Goal: Information Seeking & Learning: Learn about a topic

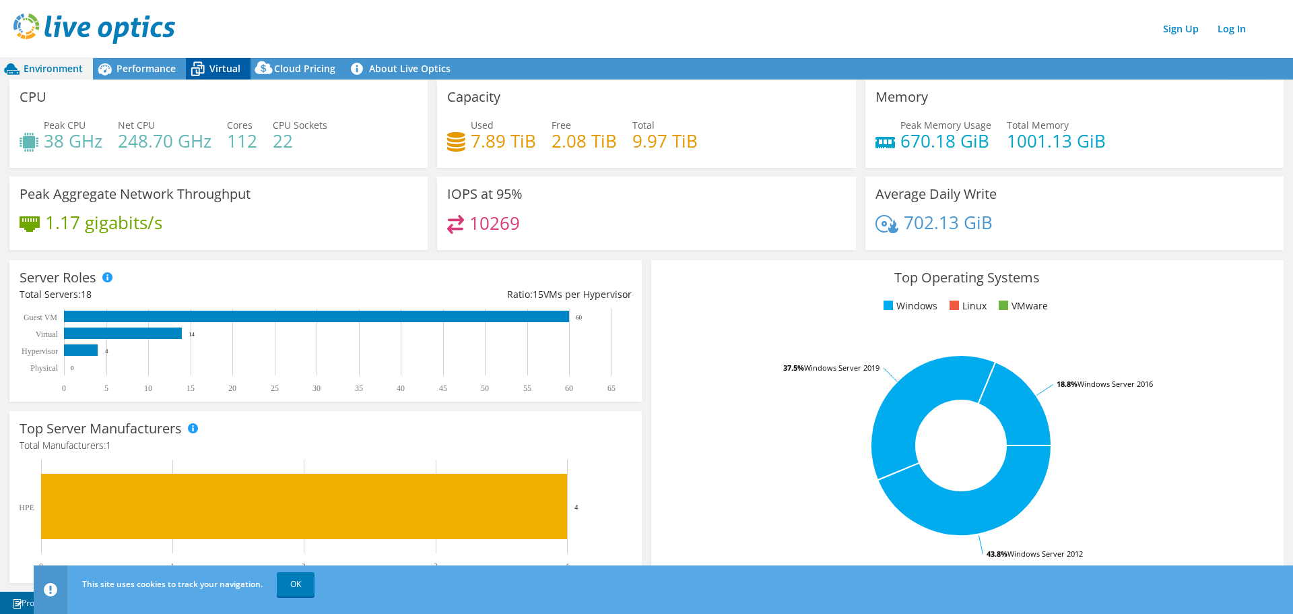
click at [206, 70] on icon at bounding box center [198, 69] width 24 height 24
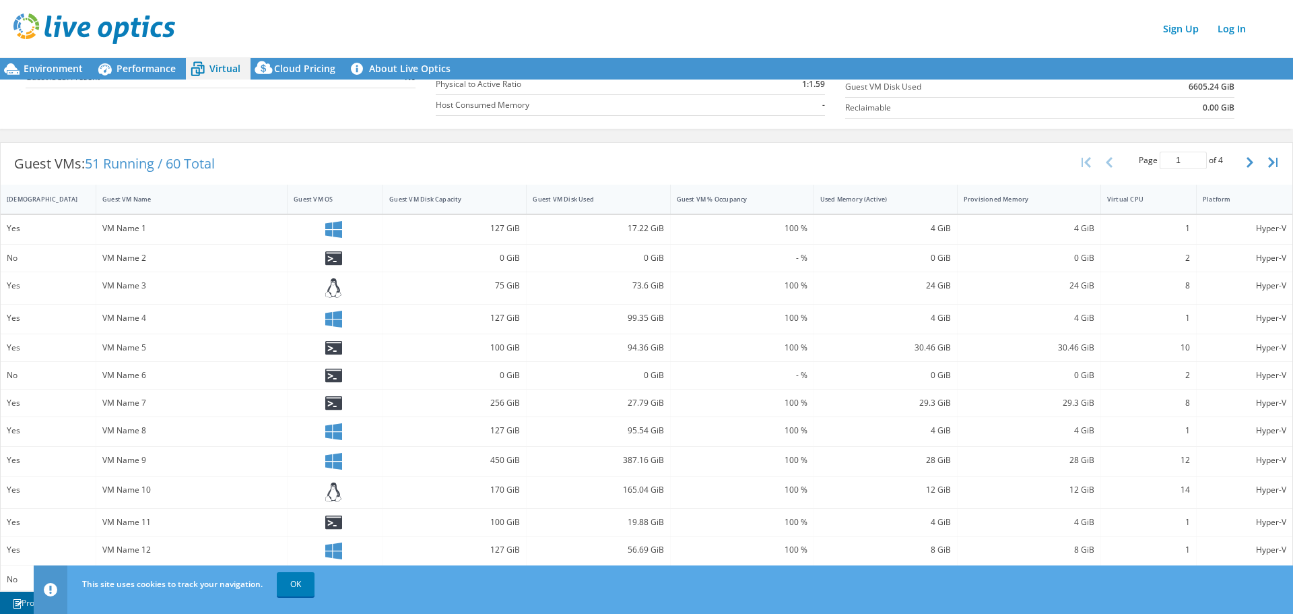
scroll to position [269, 0]
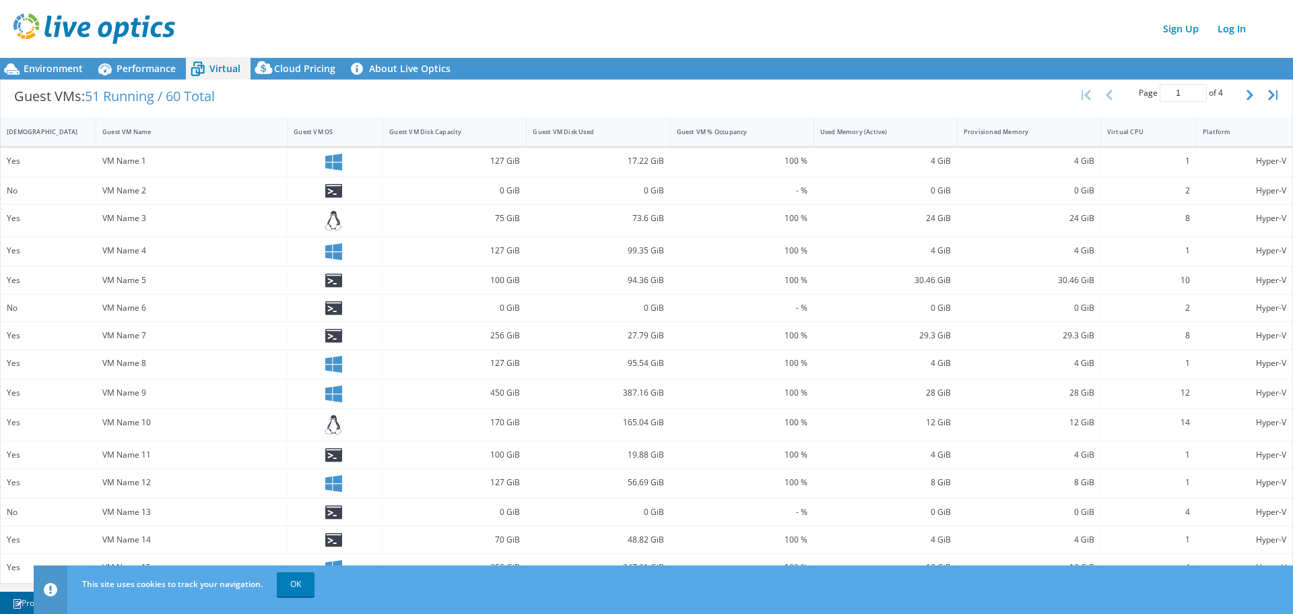
click at [328, 425] on icon at bounding box center [333, 425] width 16 height 20
click at [299, 581] on link "OK" at bounding box center [296, 584] width 38 height 24
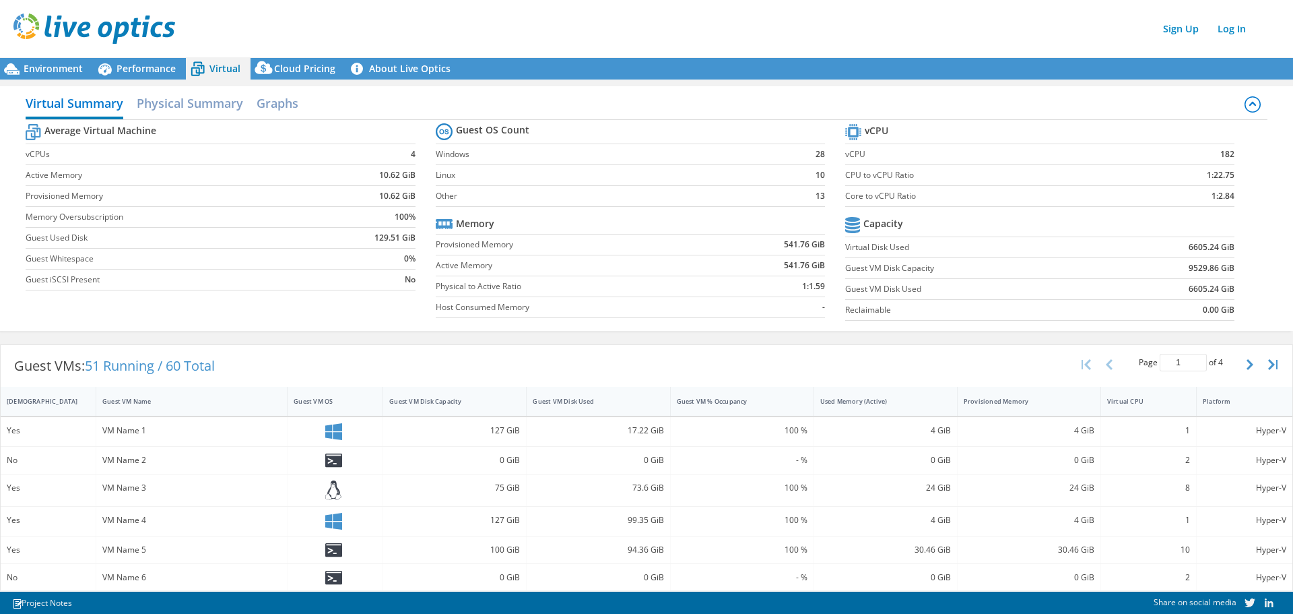
scroll to position [135, 0]
click at [223, 106] on h2 "Physical Summary" at bounding box center [190, 105] width 106 height 30
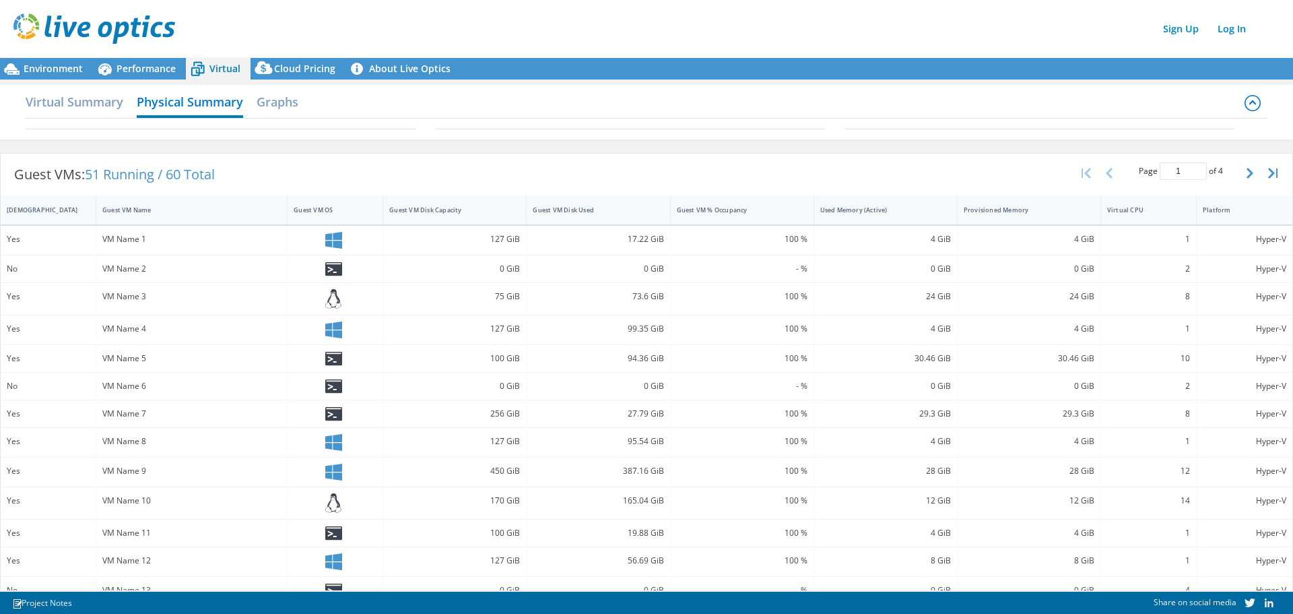
scroll to position [0, 0]
click at [142, 65] on span "Performance" at bounding box center [146, 68] width 59 height 13
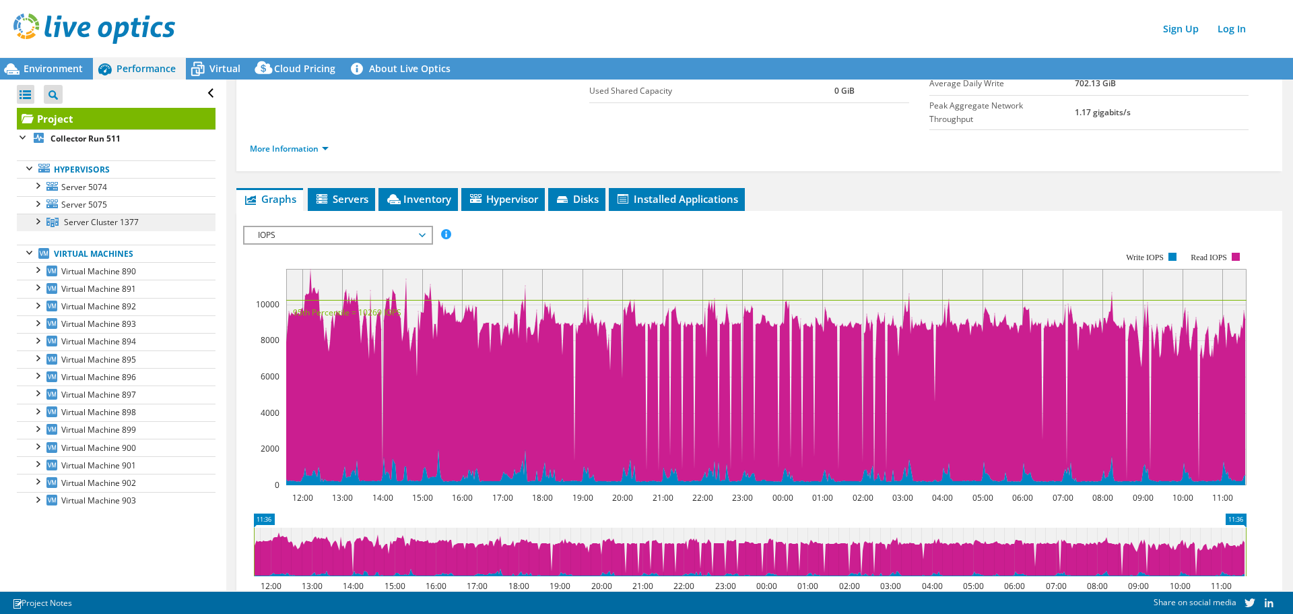
click at [102, 226] on span "Server Cluster 1377" at bounding box center [101, 221] width 75 height 11
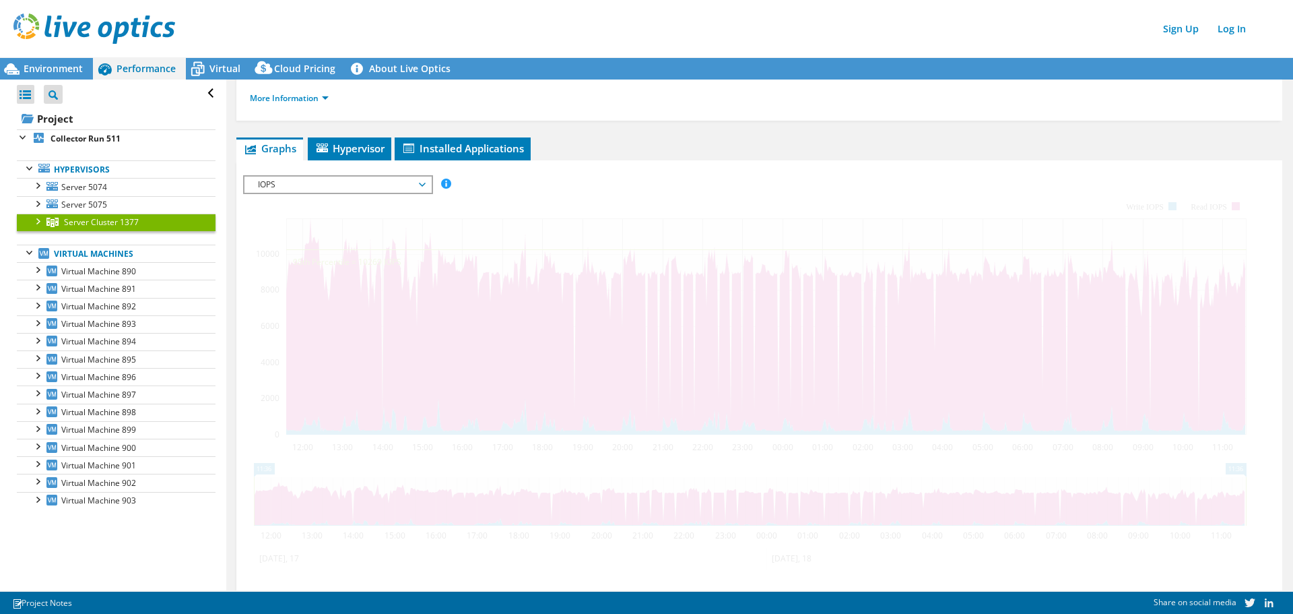
click at [38, 222] on div at bounding box center [36, 220] width 13 height 13
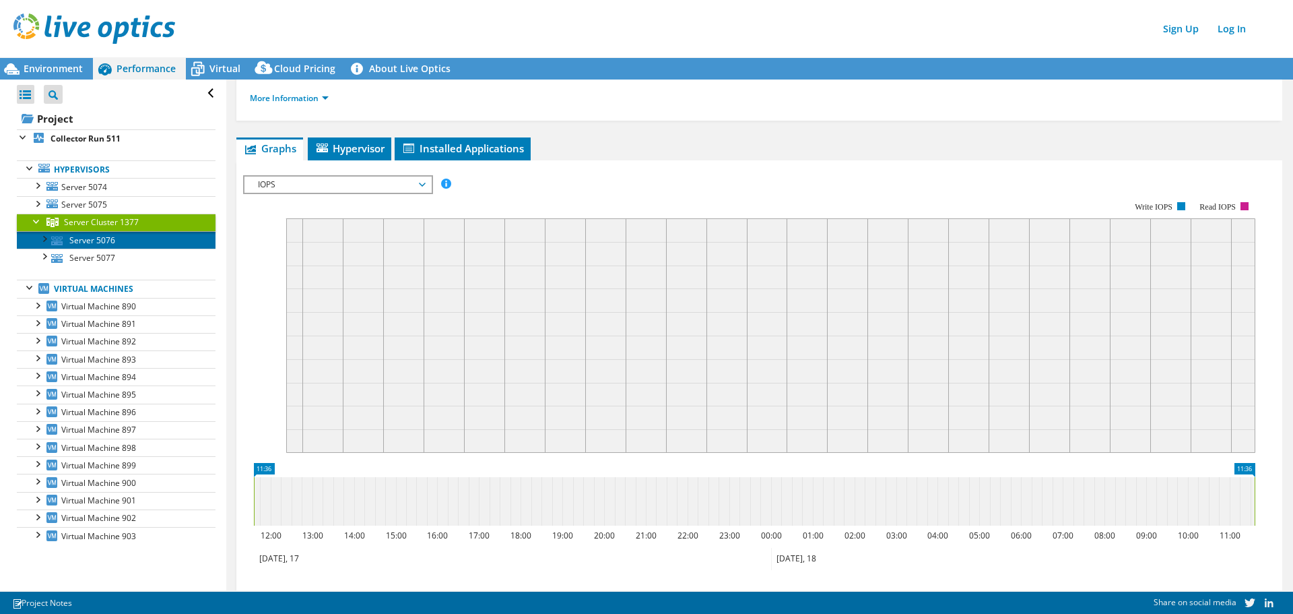
click at [85, 242] on link "Server 5076" at bounding box center [116, 240] width 199 height 18
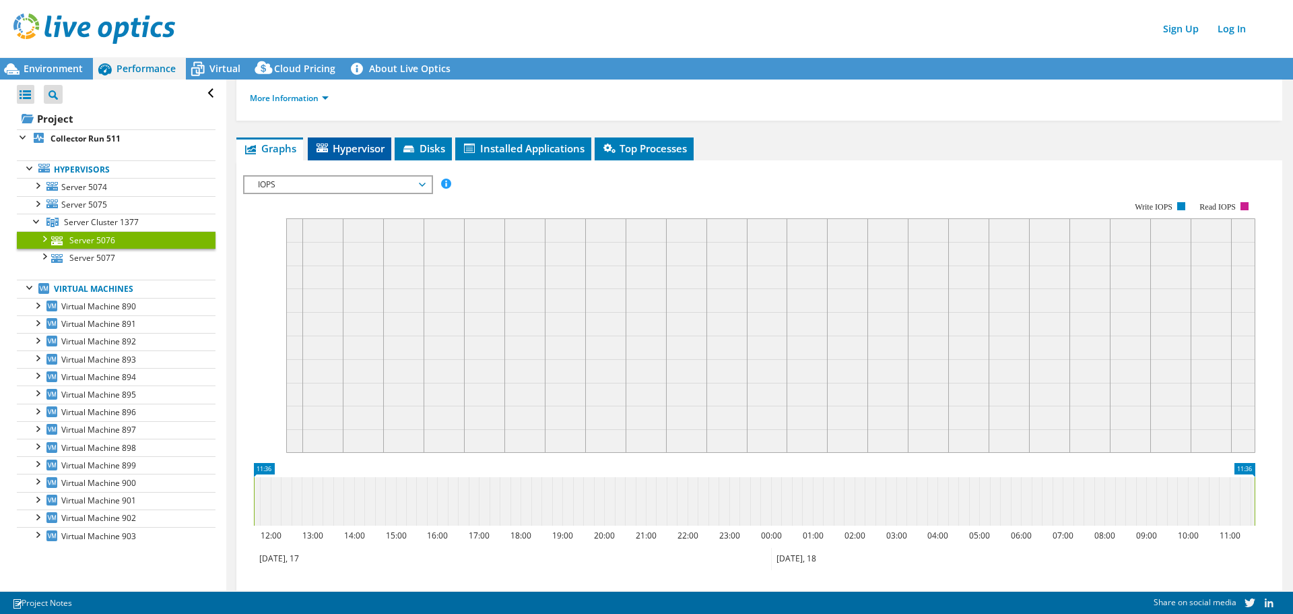
click at [360, 148] on span "Hypervisor" at bounding box center [350, 147] width 70 height 13
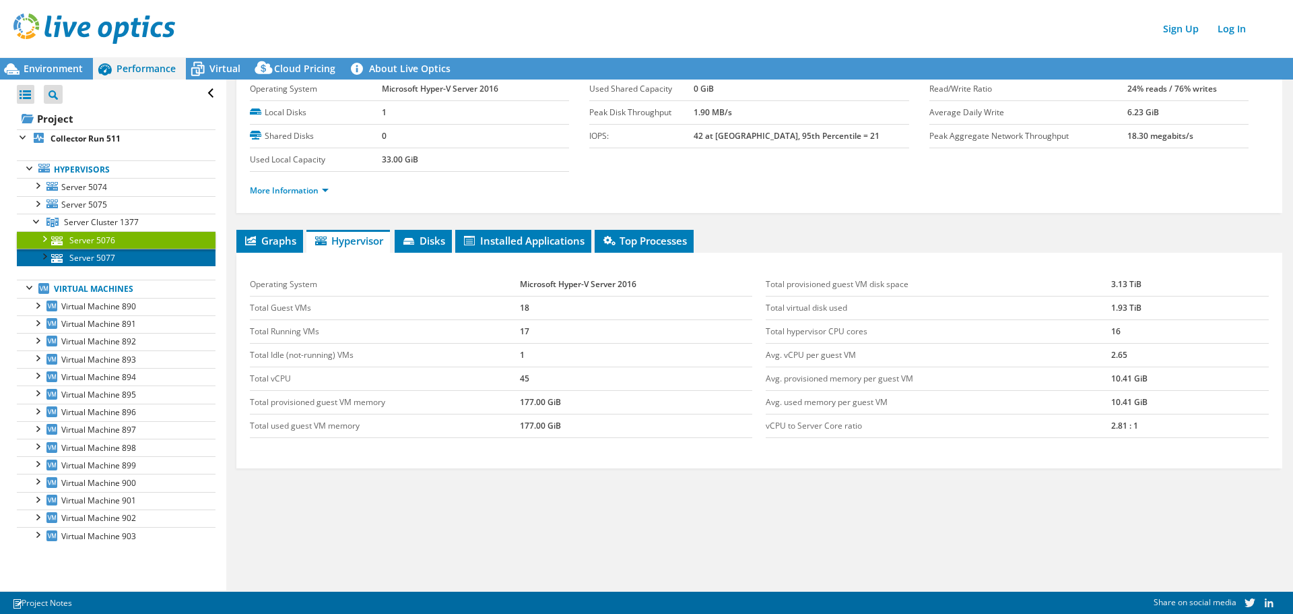
click at [90, 254] on link "Server 5077" at bounding box center [116, 258] width 199 height 18
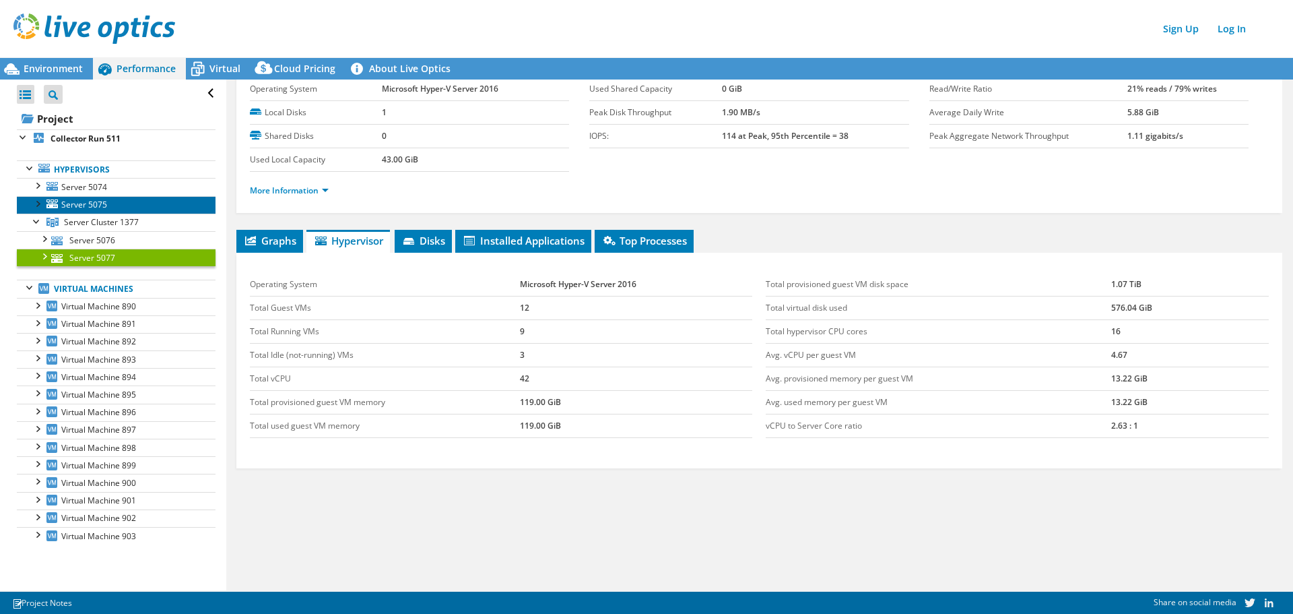
click at [86, 205] on span "Server 5075" at bounding box center [84, 204] width 46 height 11
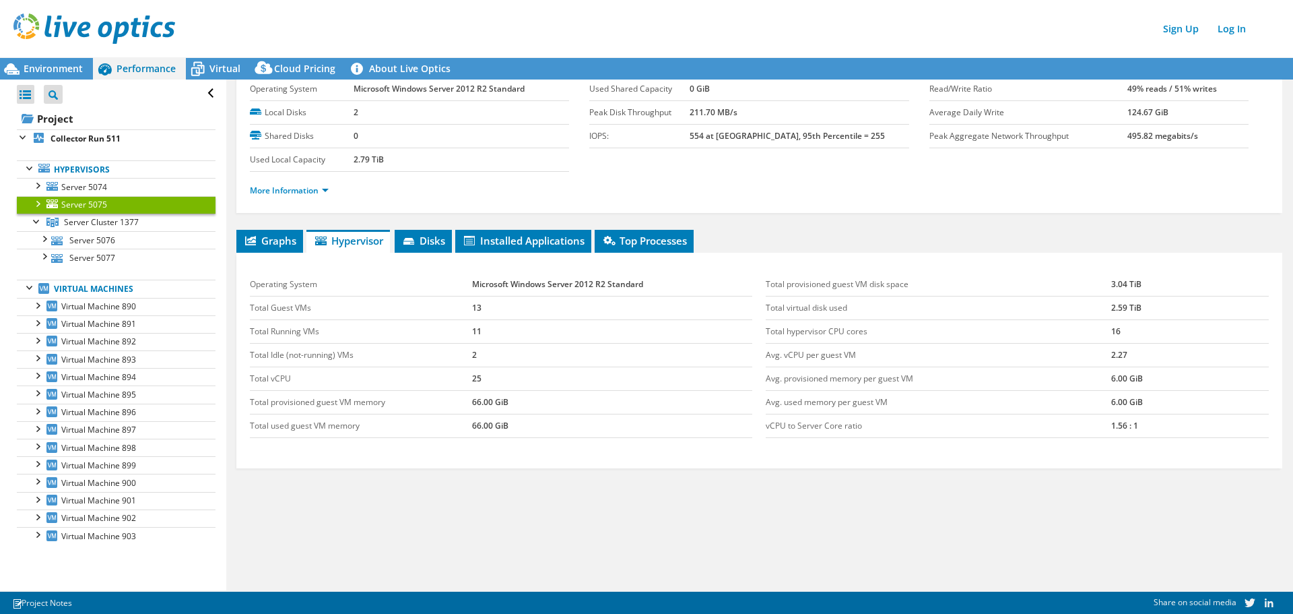
click at [38, 203] on div at bounding box center [36, 202] width 13 height 13
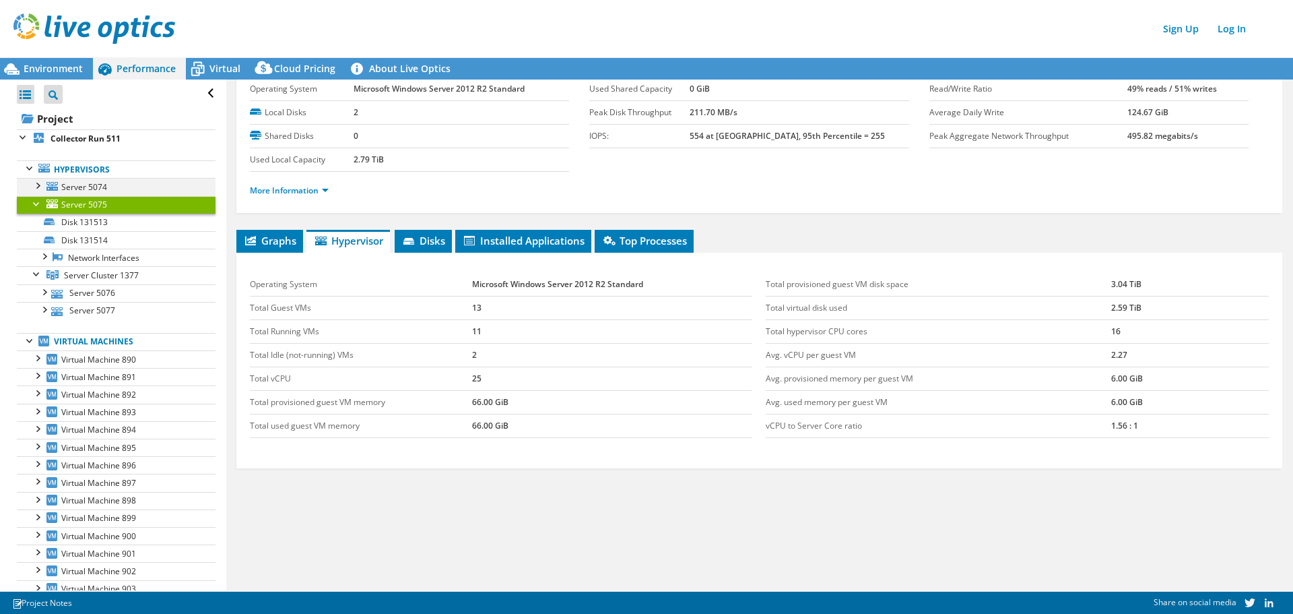
click at [38, 183] on div at bounding box center [36, 184] width 13 height 13
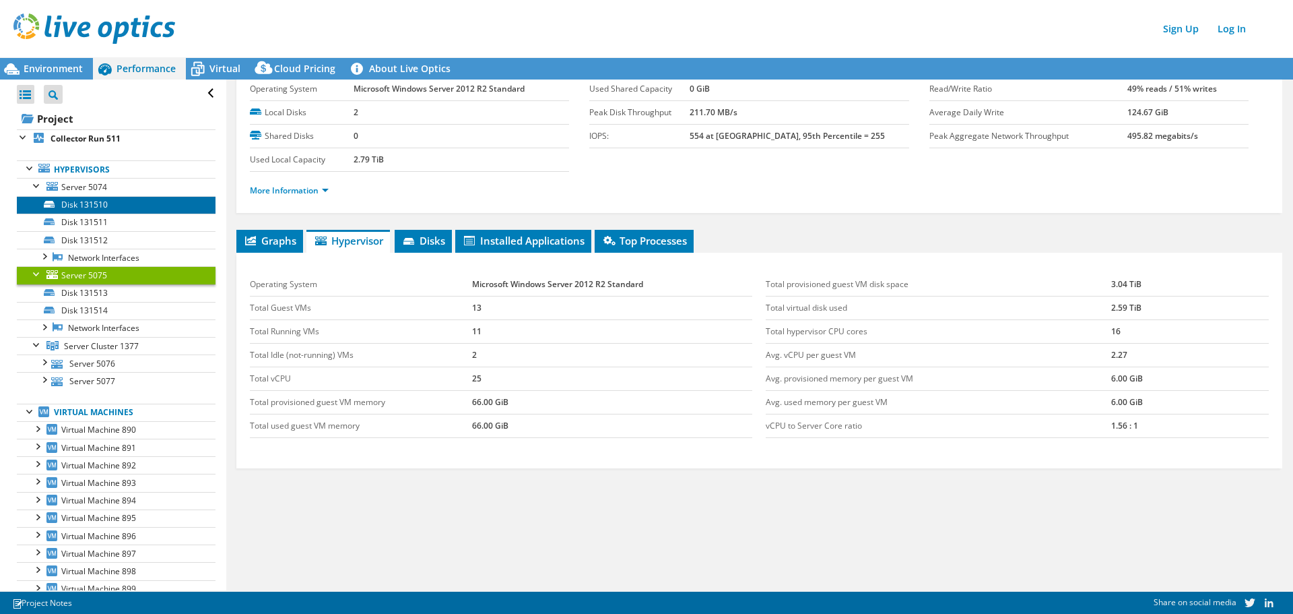
click at [72, 201] on link "Disk 131510" at bounding box center [116, 205] width 199 height 18
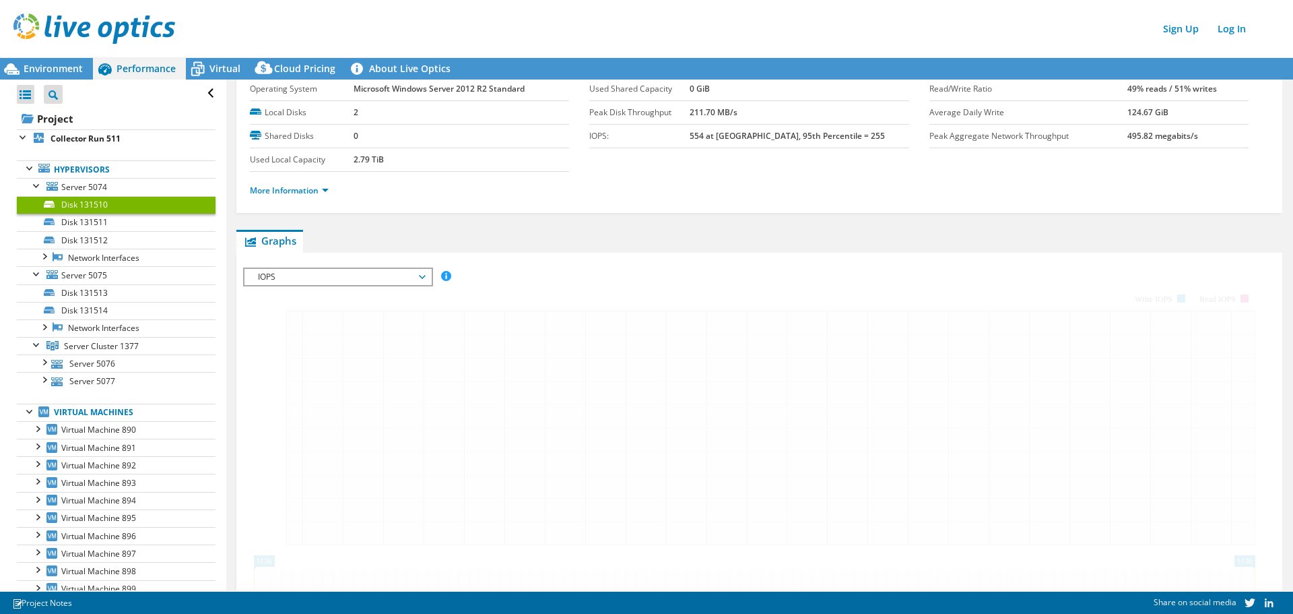
scroll to position [135, 0]
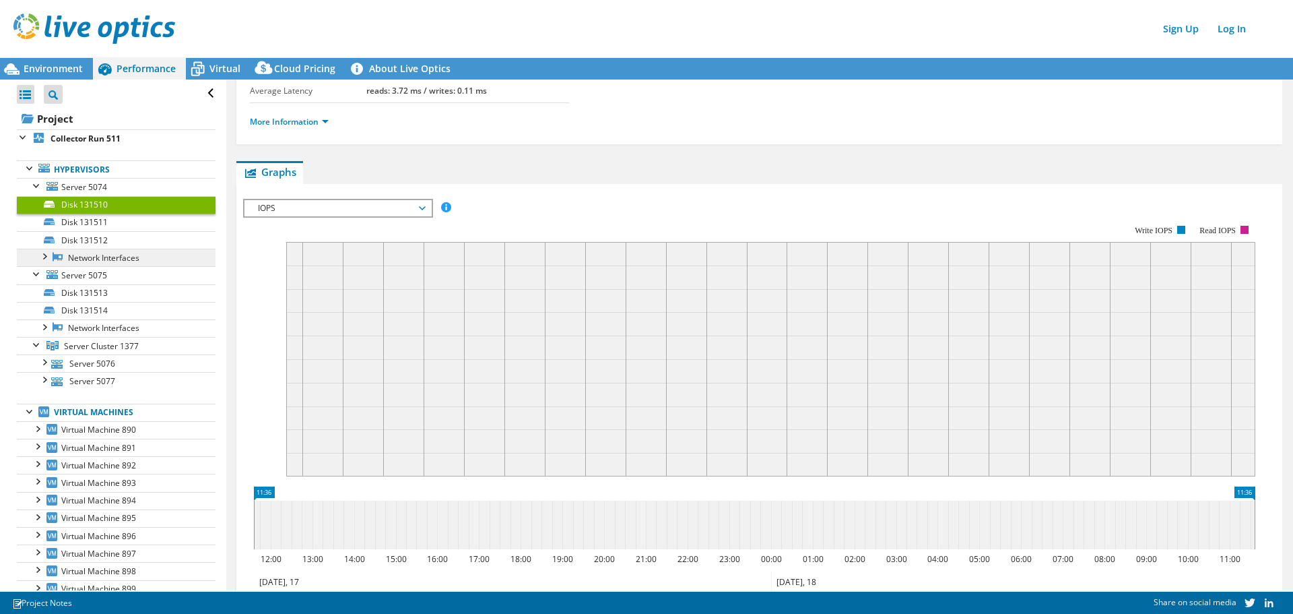
click at [92, 256] on link "Network Interfaces" at bounding box center [116, 258] width 199 height 18
click at [59, 134] on b "Collector Run 511" at bounding box center [86, 138] width 70 height 11
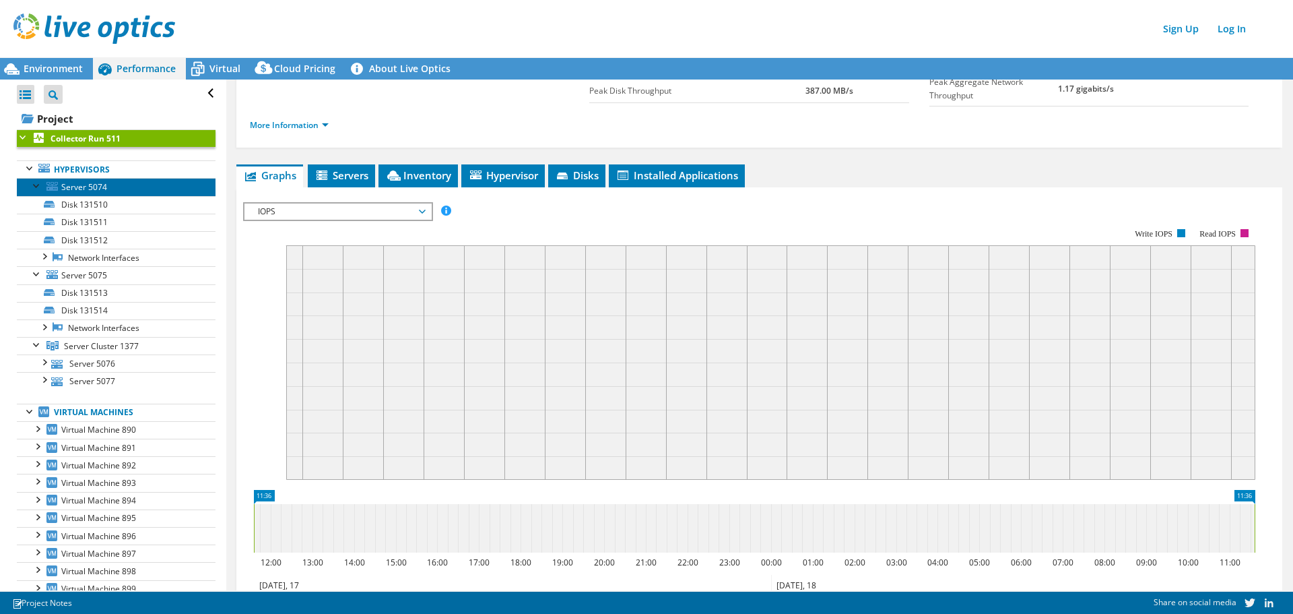
click at [110, 186] on link "Server 5074" at bounding box center [116, 187] width 199 height 18
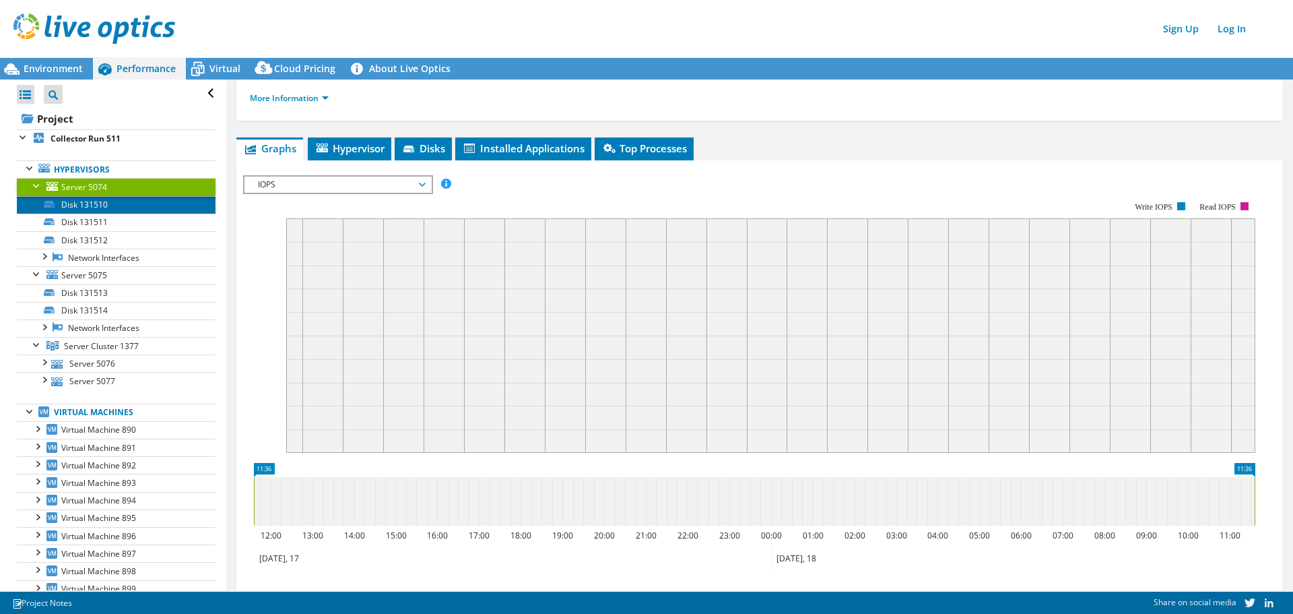
click at [81, 202] on link "Disk 131510" at bounding box center [116, 205] width 199 height 18
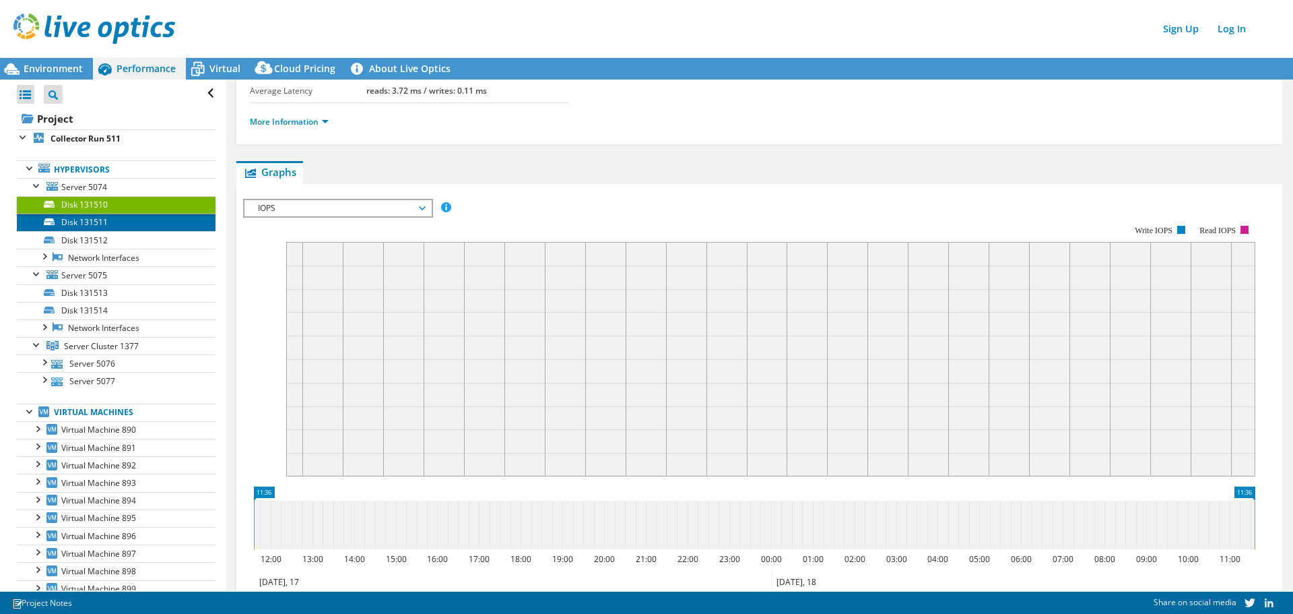
click at [86, 217] on link "Disk 131511" at bounding box center [116, 223] width 199 height 18
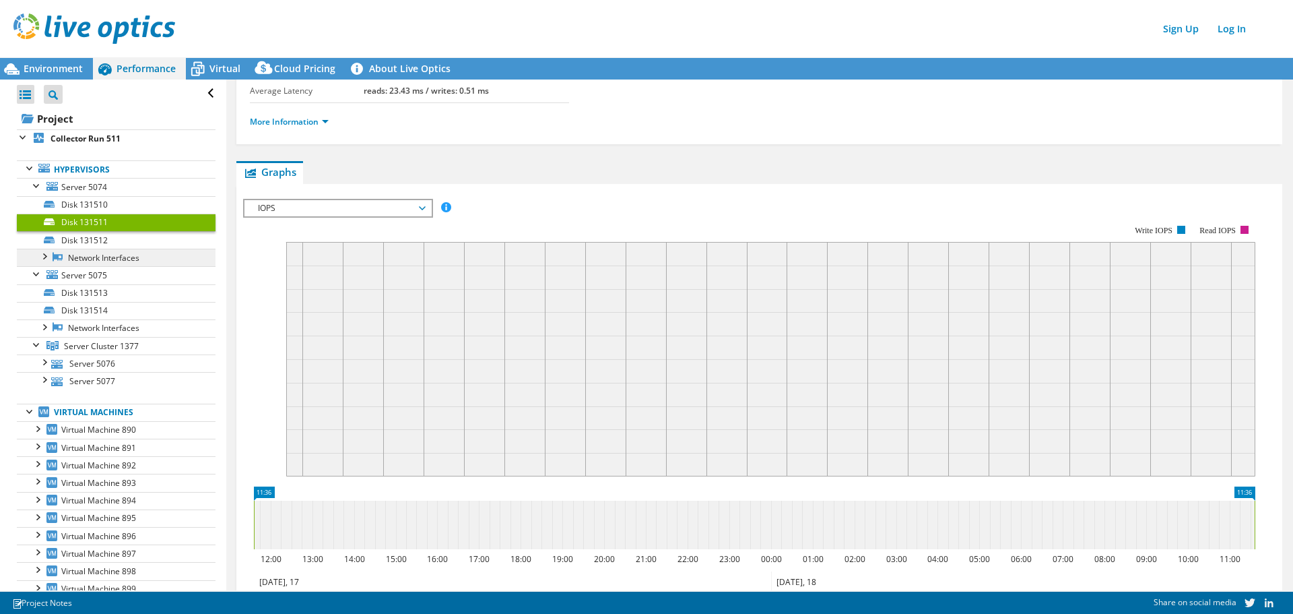
click at [89, 255] on link "Network Interfaces" at bounding box center [116, 258] width 199 height 18
click at [87, 271] on span "Server 5075" at bounding box center [84, 274] width 46 height 11
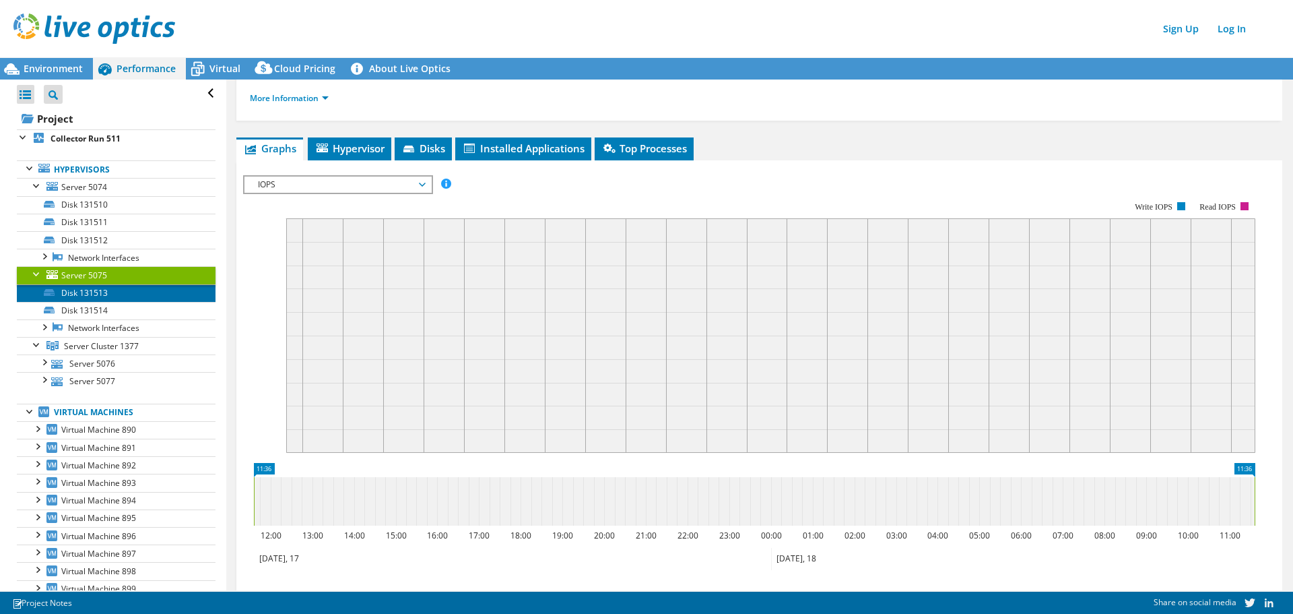
click at [84, 289] on link "Disk 131513" at bounding box center [116, 293] width 199 height 18
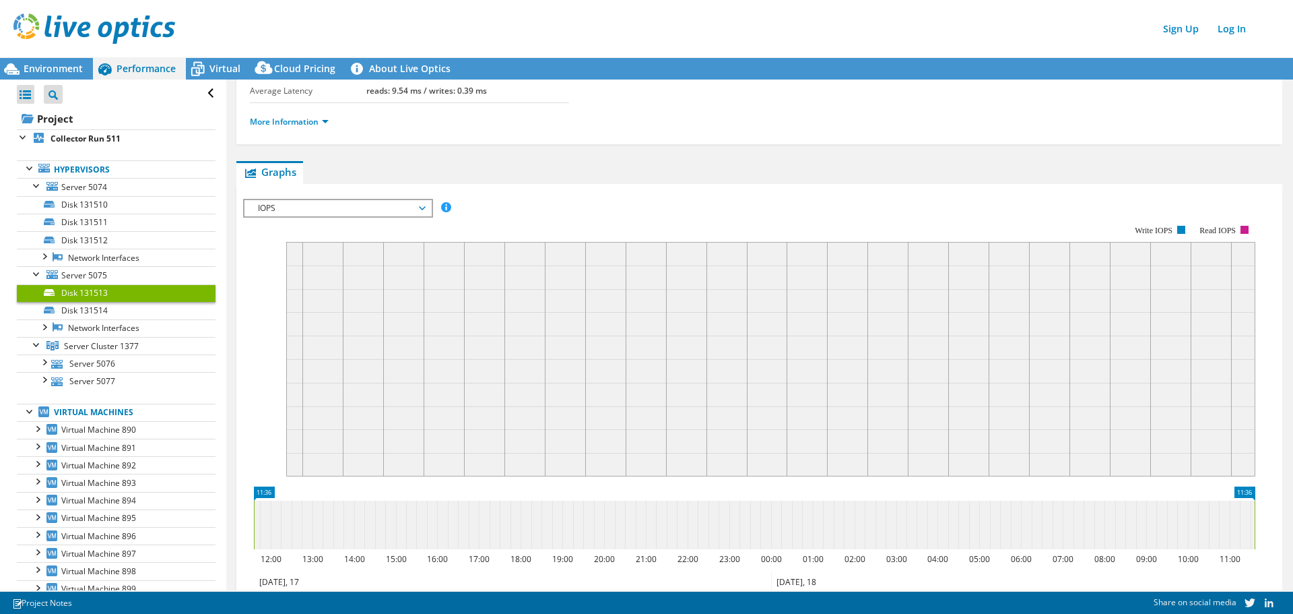
click at [294, 206] on span "IOPS" at bounding box center [337, 208] width 173 height 16
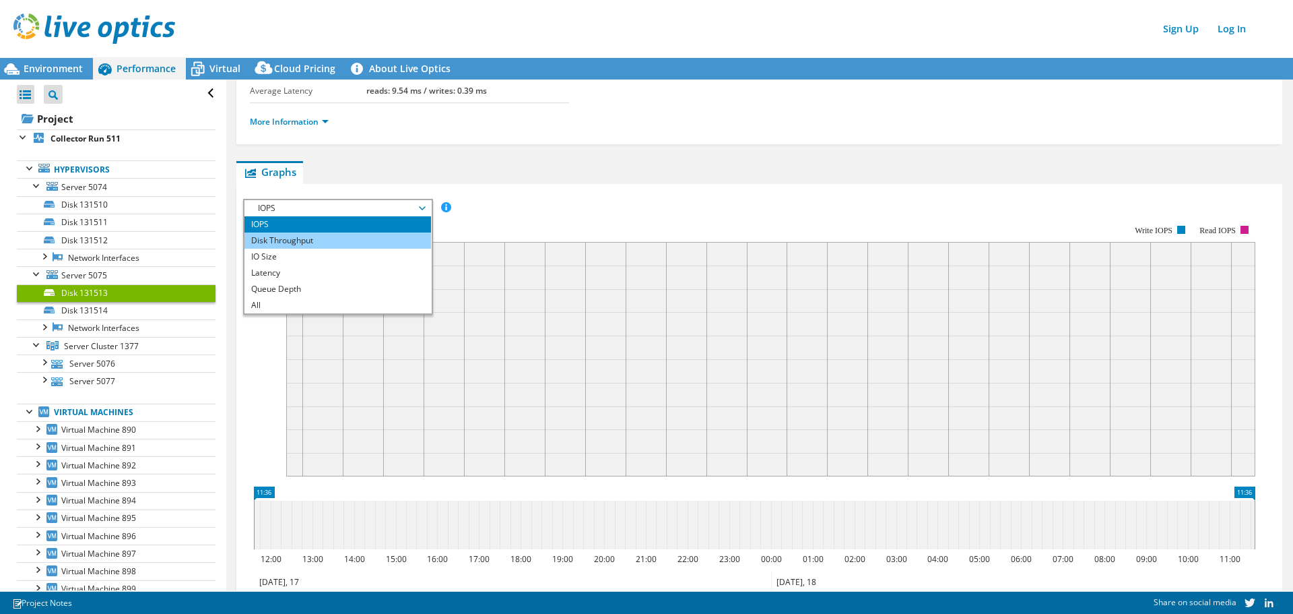
click at [292, 242] on li "Disk Throughput" at bounding box center [338, 240] width 187 height 16
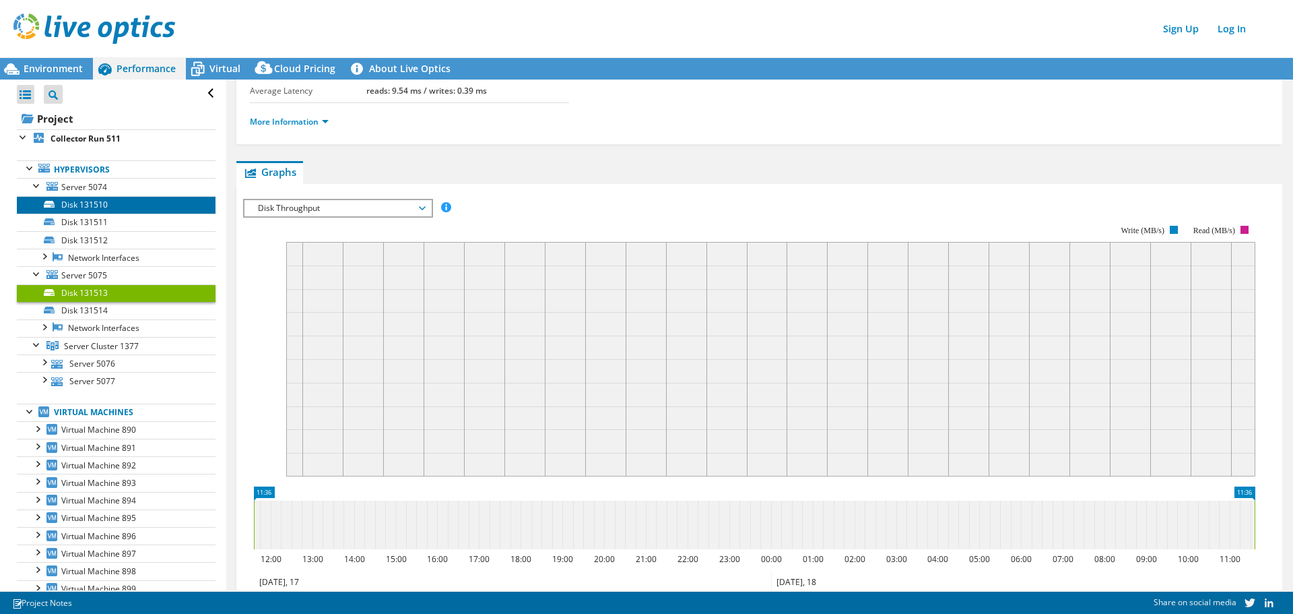
click at [99, 201] on link "Disk 131510" at bounding box center [116, 205] width 199 height 18
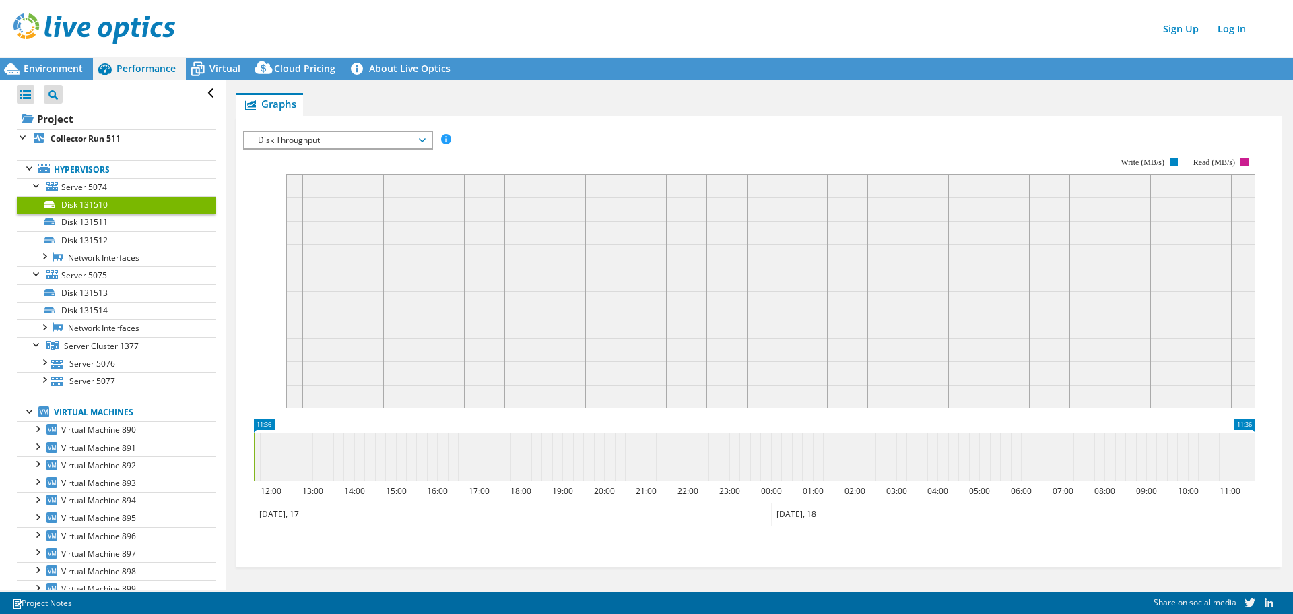
scroll to position [203, 0]
click at [73, 426] on span "Virtual Machine 890" at bounding box center [98, 429] width 75 height 11
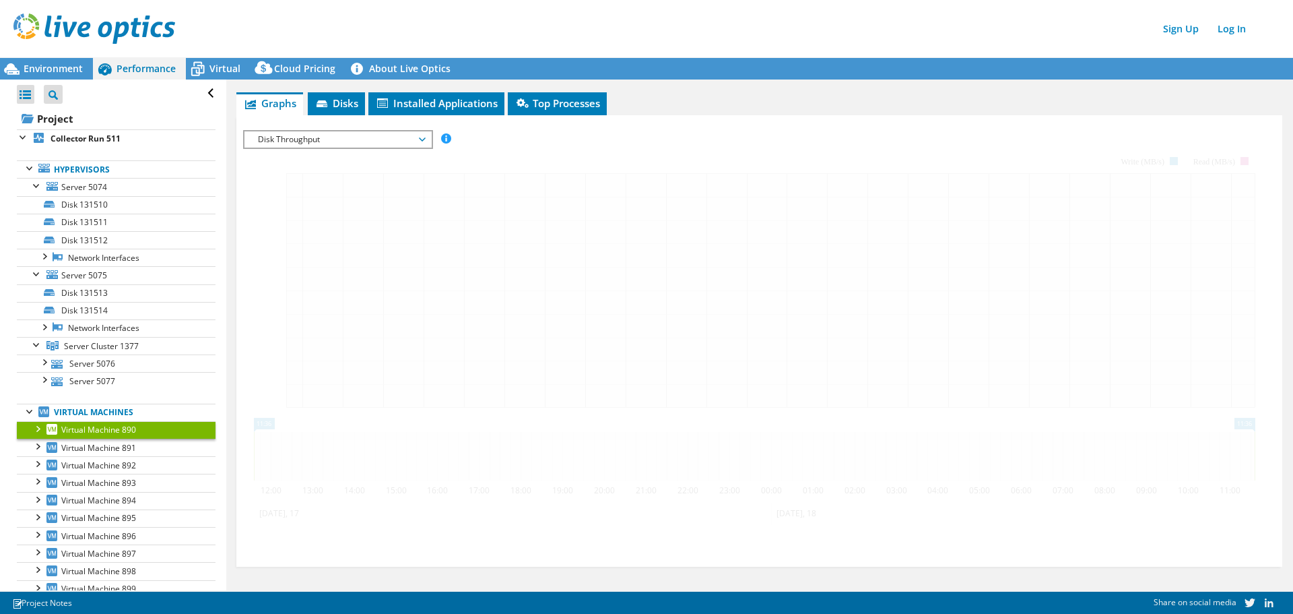
scroll to position [180, 0]
